Goal: Transaction & Acquisition: Subscribe to service/newsletter

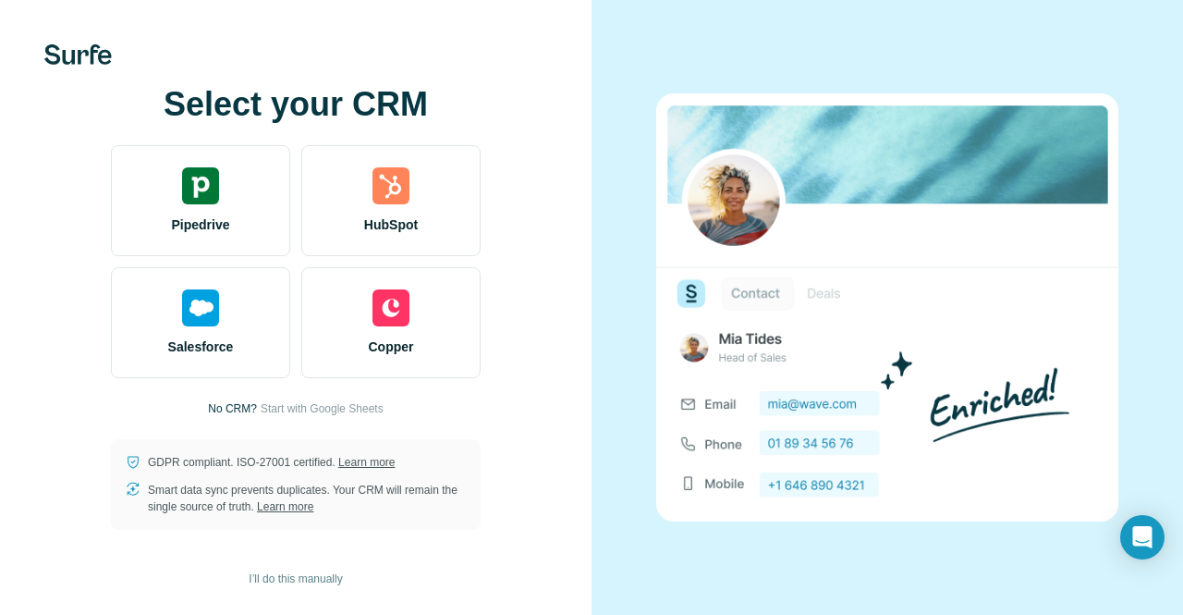
click at [542, 214] on div "Select your CRM Pipedrive HubSpot Salesforce Copper No CRM? Start with Google S…" at bounding box center [296, 308] width 518 height 444
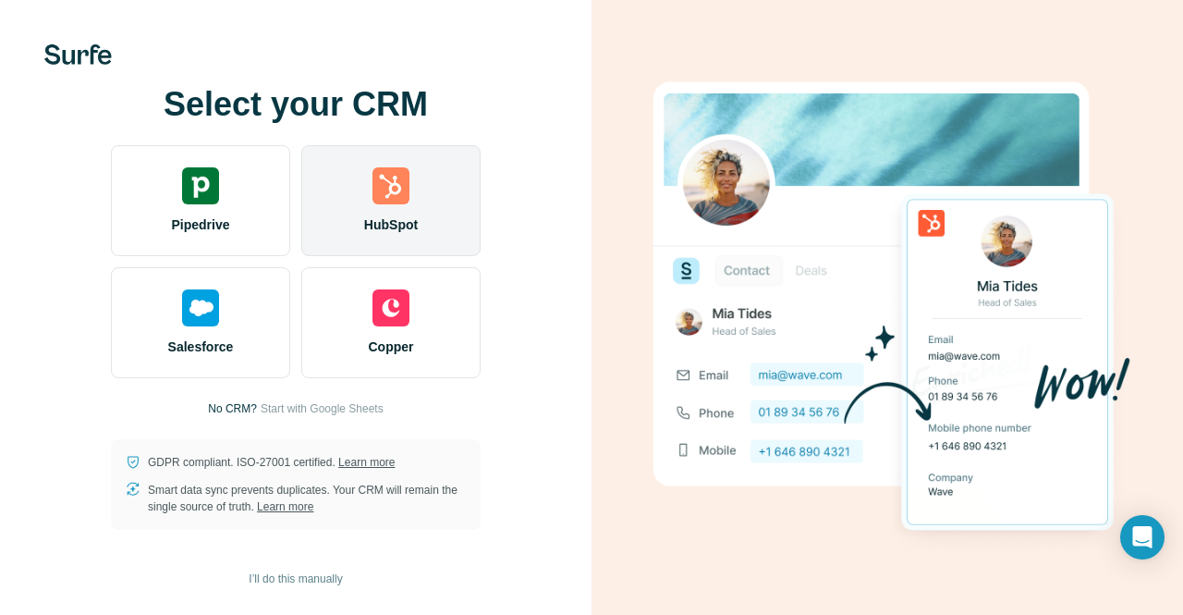
click at [394, 215] on span "HubSpot" at bounding box center [391, 224] width 54 height 18
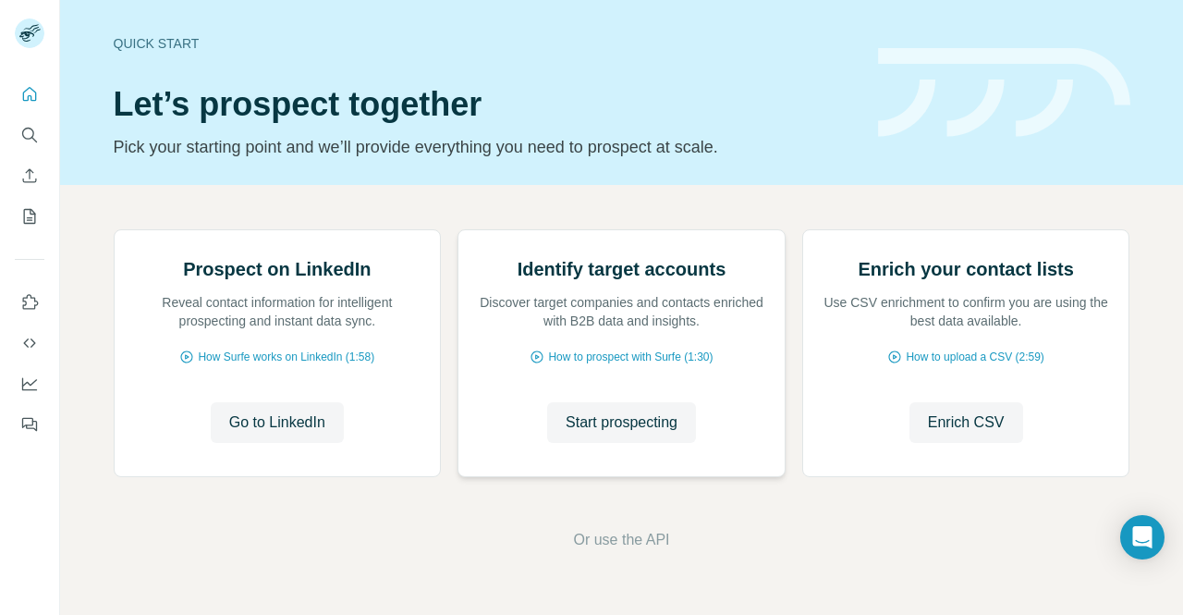
scroll to position [34, 0]
